Goal: Task Accomplishment & Management: Complete application form

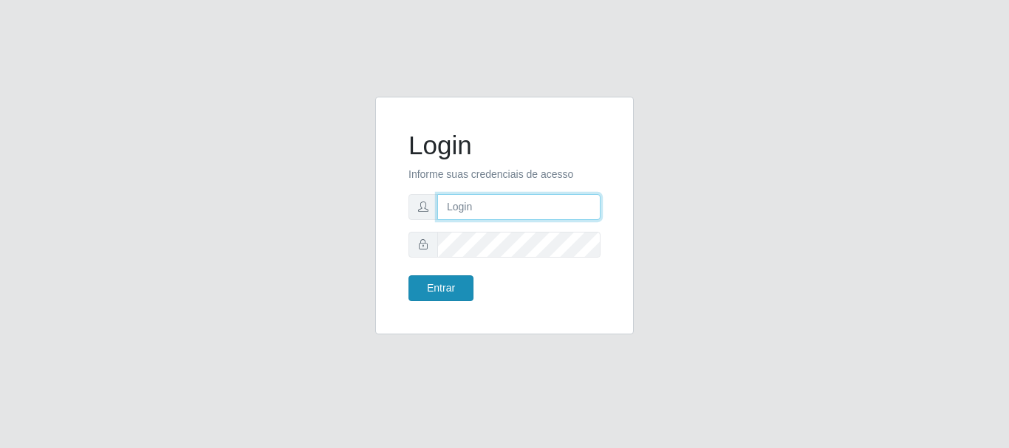
type input "[EMAIL_ADDRESS][DOMAIN_NAME]"
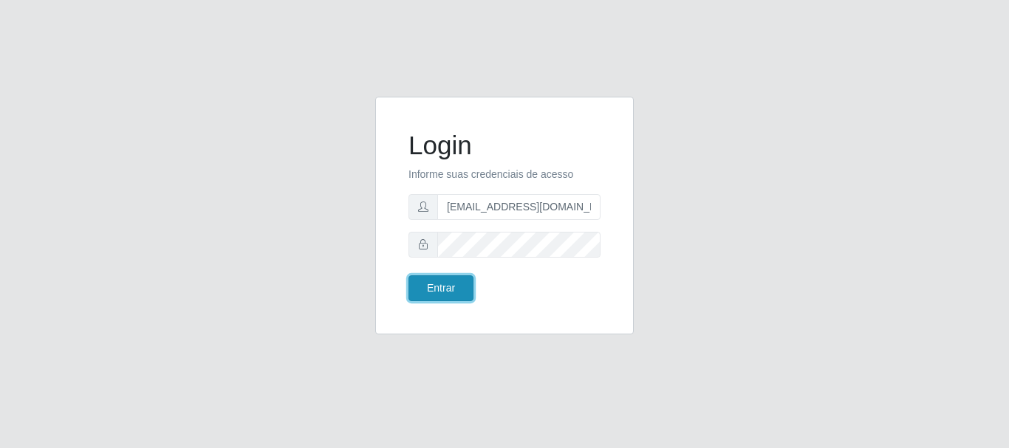
click at [446, 286] on button "Entrar" at bounding box center [440, 288] width 65 height 26
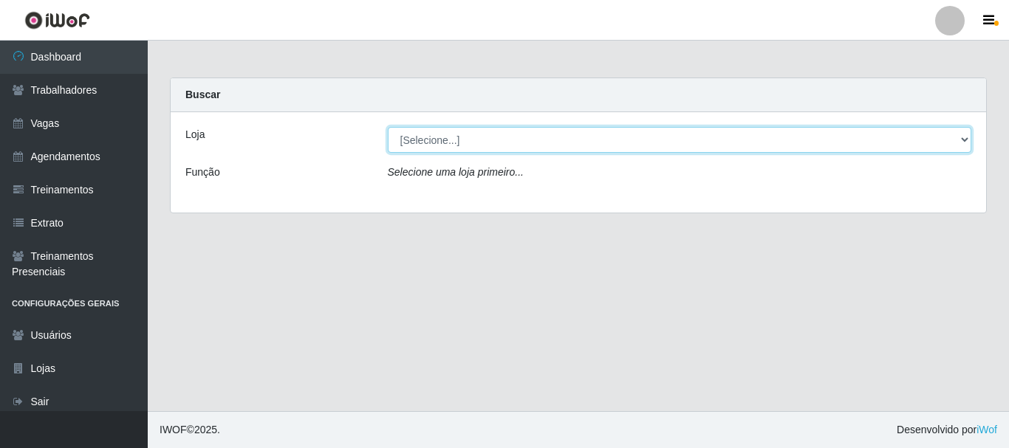
click at [490, 129] on select "[Selecione...] SuperShow - Asa Norte" at bounding box center [680, 140] width 584 height 26
click at [489, 139] on select "[Selecione...] SuperShow - Asa Norte" at bounding box center [680, 140] width 584 height 26
select select "71"
click at [388, 127] on select "[Selecione...] SuperShow - Asa Norte" at bounding box center [680, 140] width 584 height 26
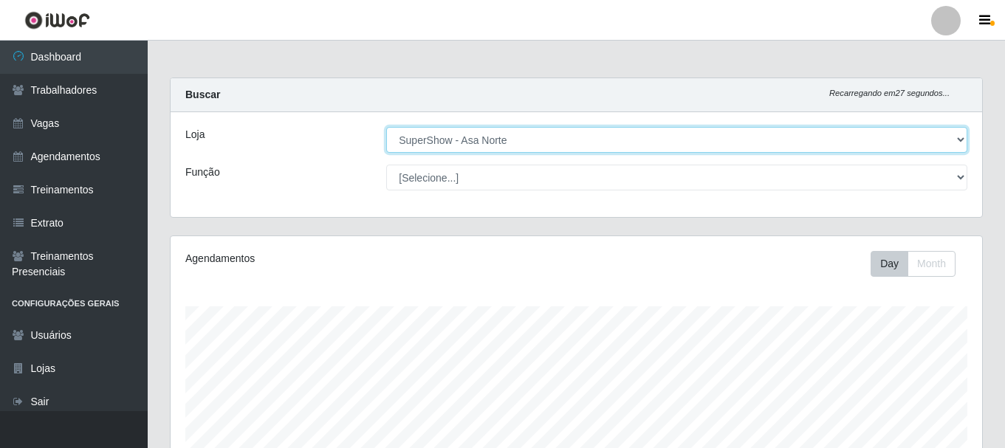
scroll to position [306, 811]
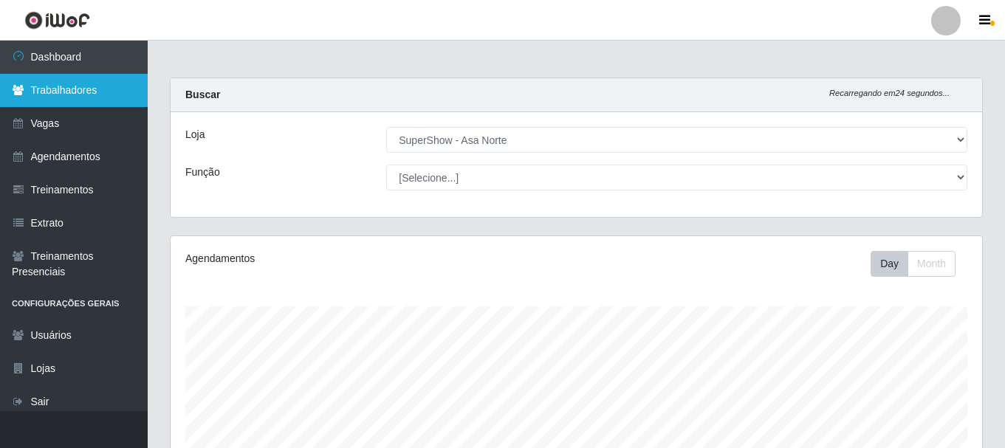
click at [49, 87] on link "Trabalhadores" at bounding box center [74, 90] width 148 height 33
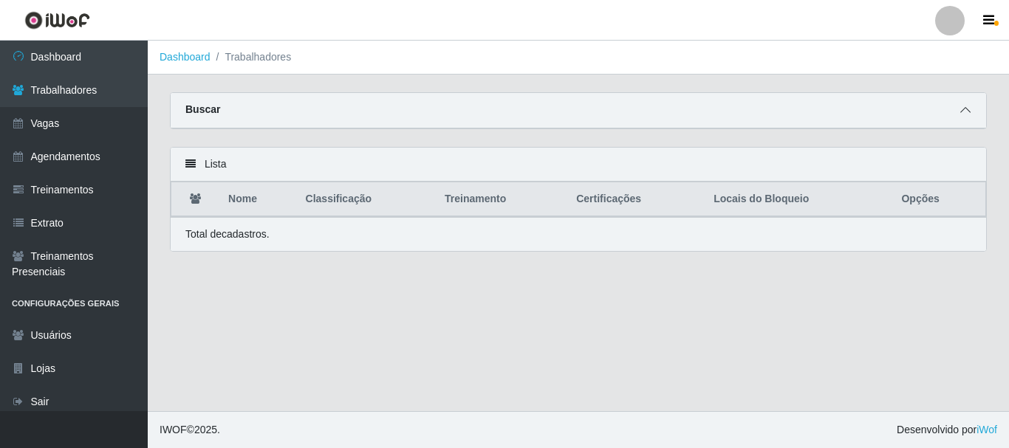
click at [968, 110] on icon at bounding box center [965, 110] width 10 height 10
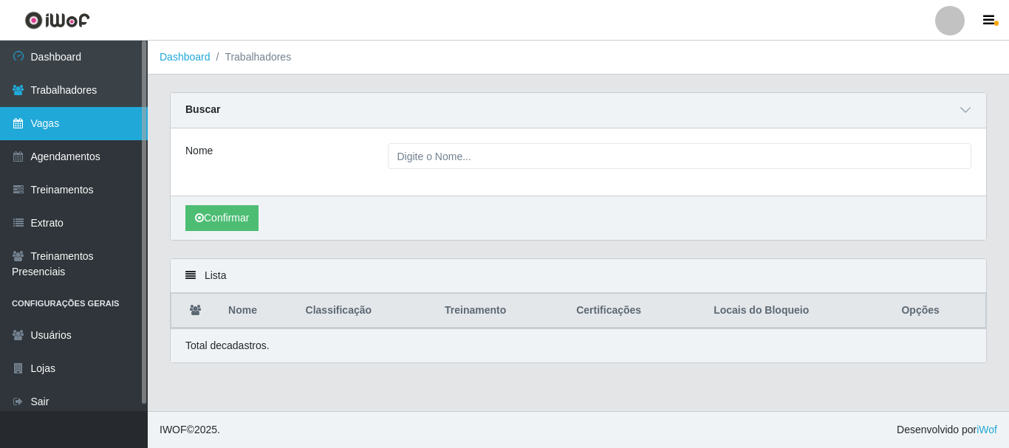
click at [51, 127] on link "Vagas" at bounding box center [74, 123] width 148 height 33
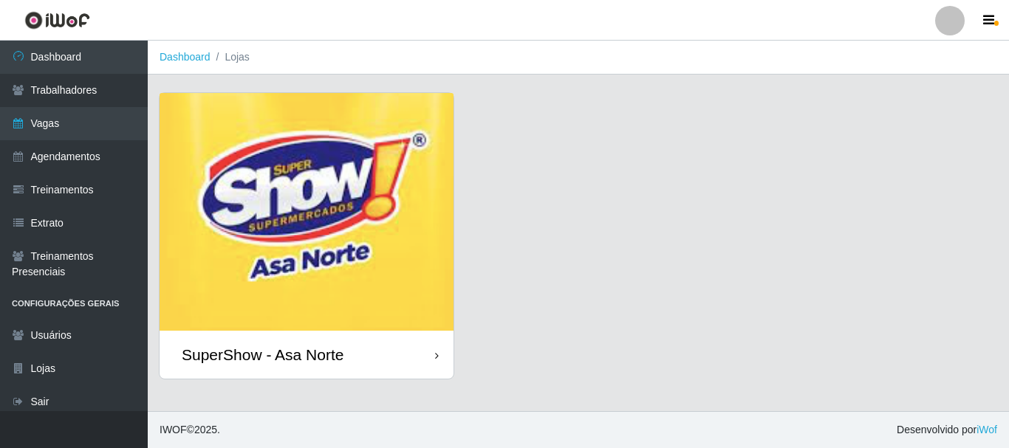
click at [316, 292] on img at bounding box center [306, 212] width 294 height 238
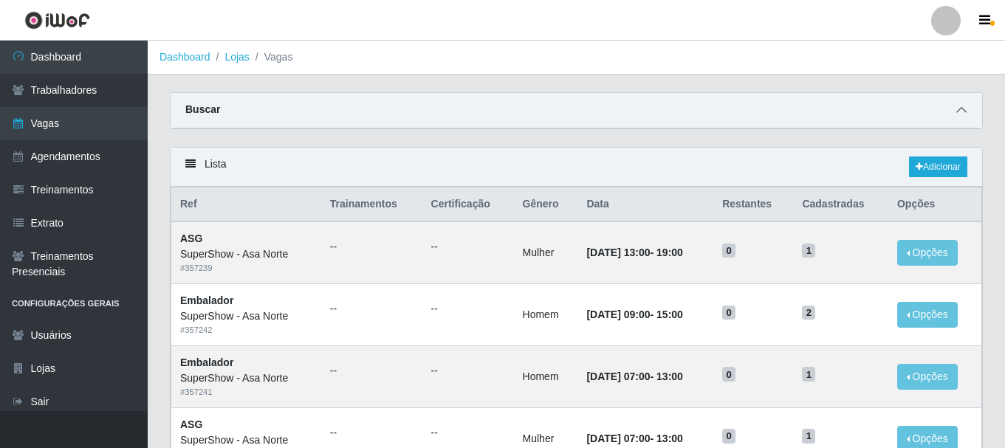
click at [965, 111] on icon at bounding box center [961, 110] width 10 height 10
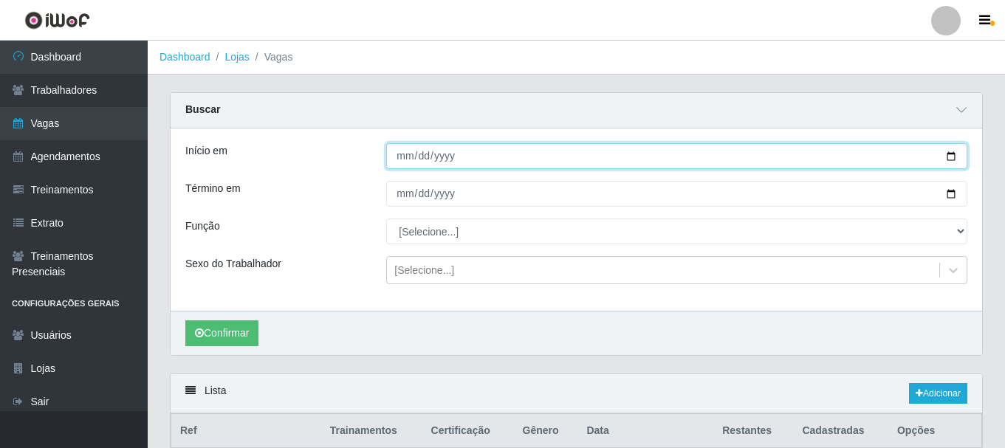
click at [946, 151] on input "Início em" at bounding box center [676, 156] width 581 height 26
type input "[DATE]"
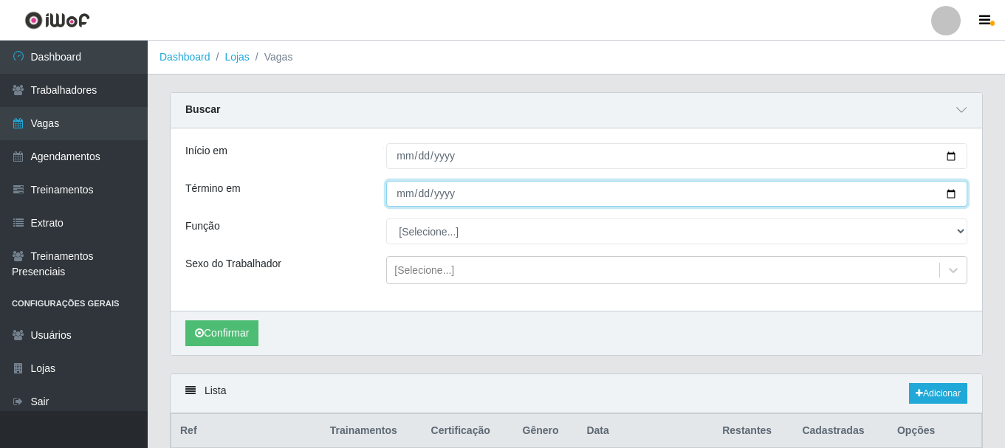
click at [953, 196] on input "Término em" at bounding box center [676, 194] width 581 height 26
type input "[DATE]"
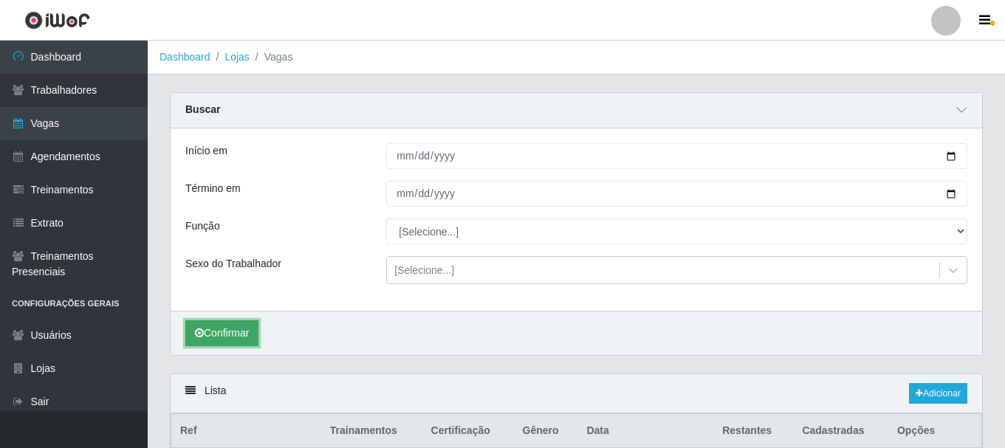
click at [207, 340] on button "Confirmar" at bounding box center [221, 333] width 73 height 26
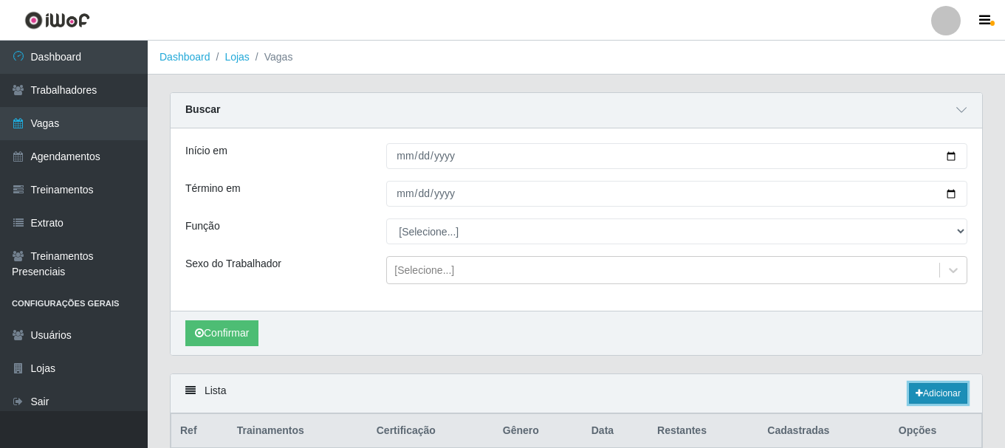
click at [948, 393] on link "Adicionar" at bounding box center [938, 393] width 58 height 21
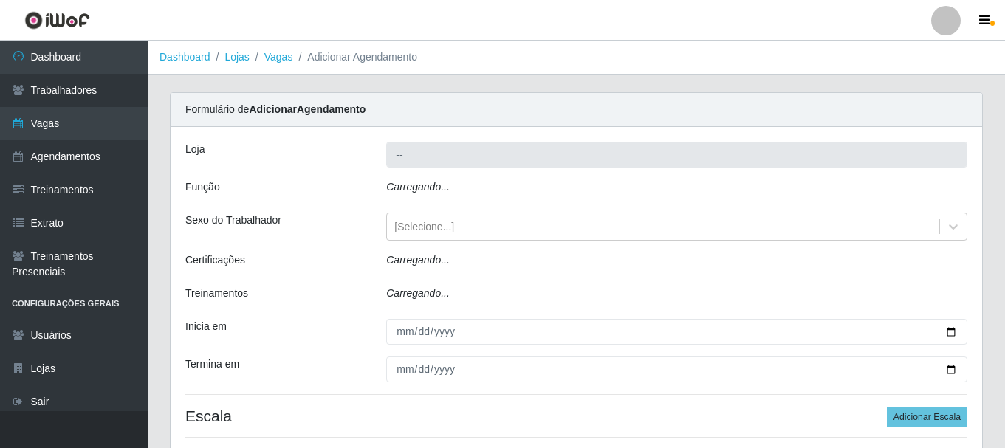
type input "SuperShow - Asa Norte"
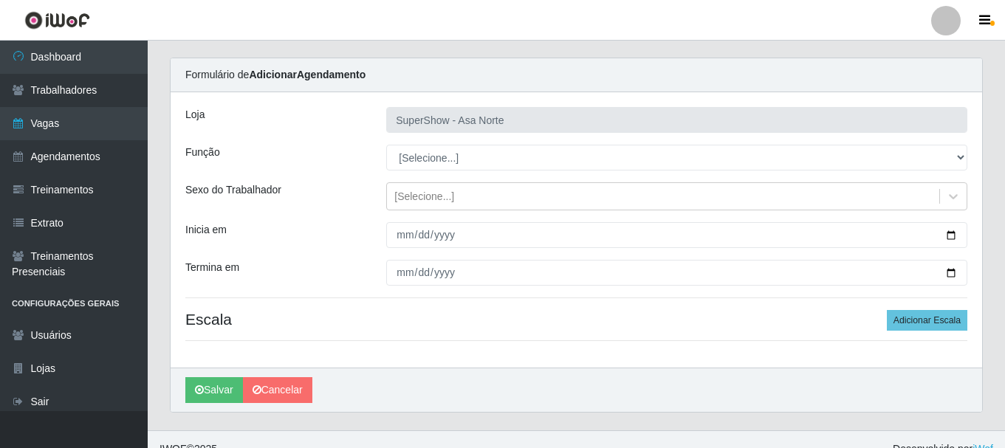
scroll to position [54, 0]
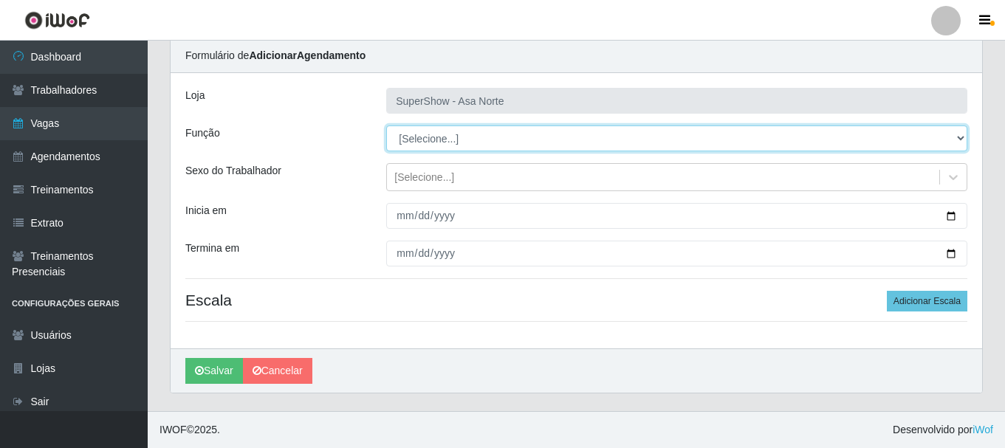
click at [471, 131] on select "[Selecione...] ASG ASG + ASG ++ Auxiliar de Depósito Auxiliar de Depósito + Aux…" at bounding box center [676, 139] width 581 height 26
select select "1"
click at [386, 126] on select "[Selecione...] ASG ASG + ASG ++ Auxiliar de Depósito Auxiliar de Depósito + Aux…" at bounding box center [676, 139] width 581 height 26
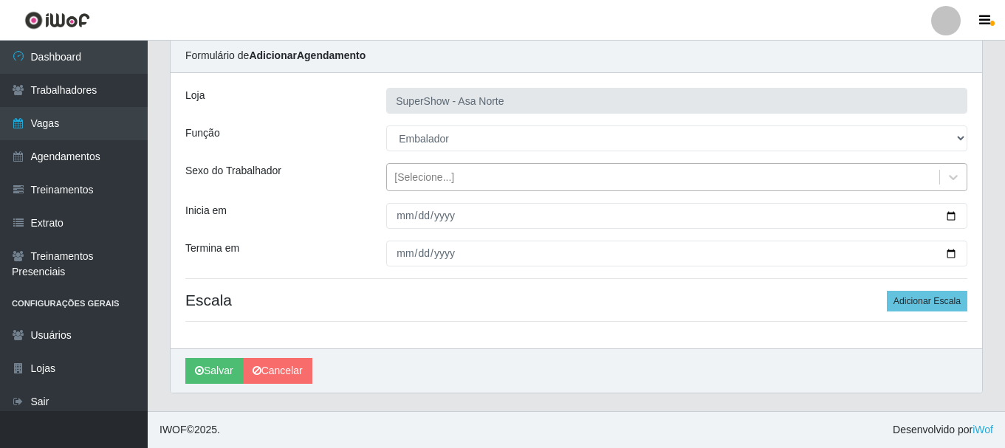
click at [445, 171] on div "[Selecione...]" at bounding box center [424, 178] width 60 height 16
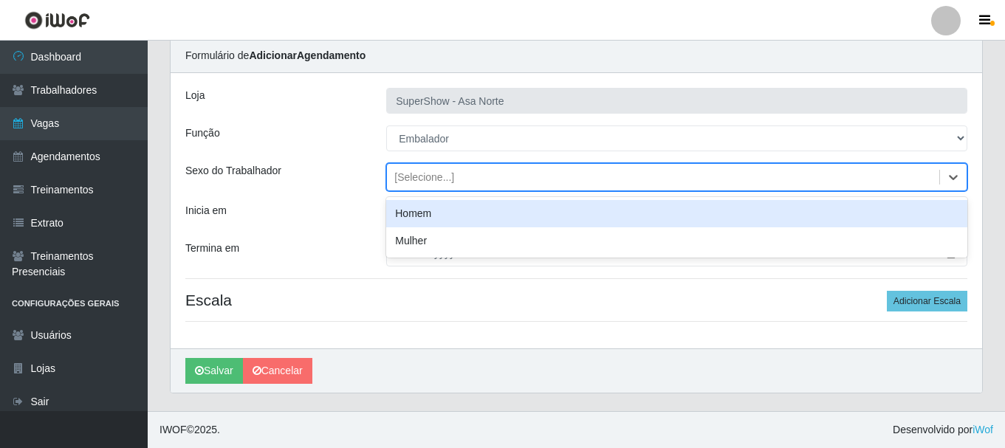
click at [436, 219] on div "Homem" at bounding box center [676, 213] width 581 height 27
